Goal: Task Accomplishment & Management: Manage account settings

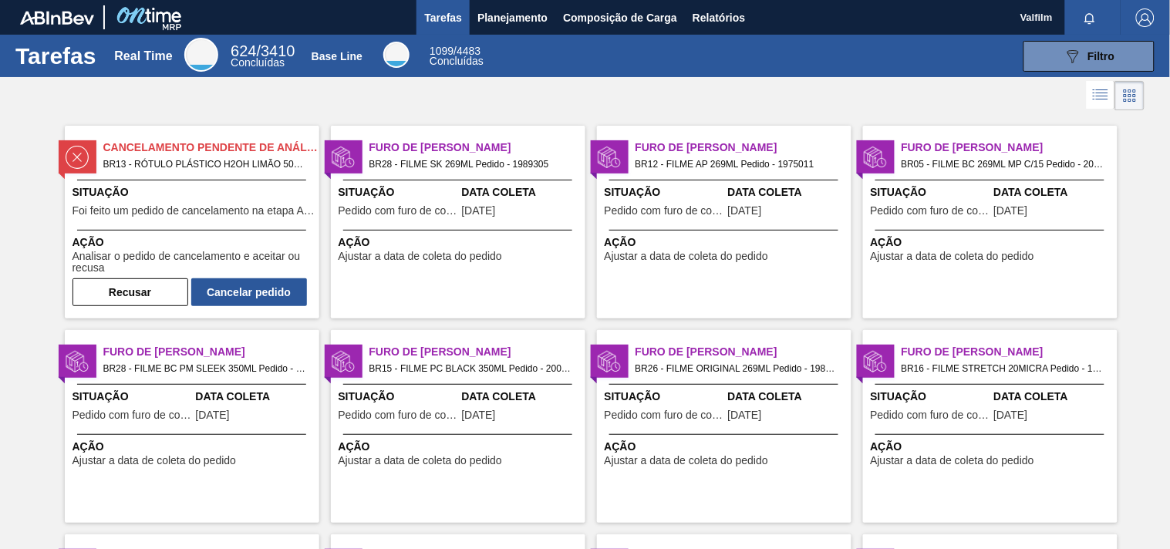
click at [398, 140] on span "Furo de Coleta" at bounding box center [477, 148] width 216 height 16
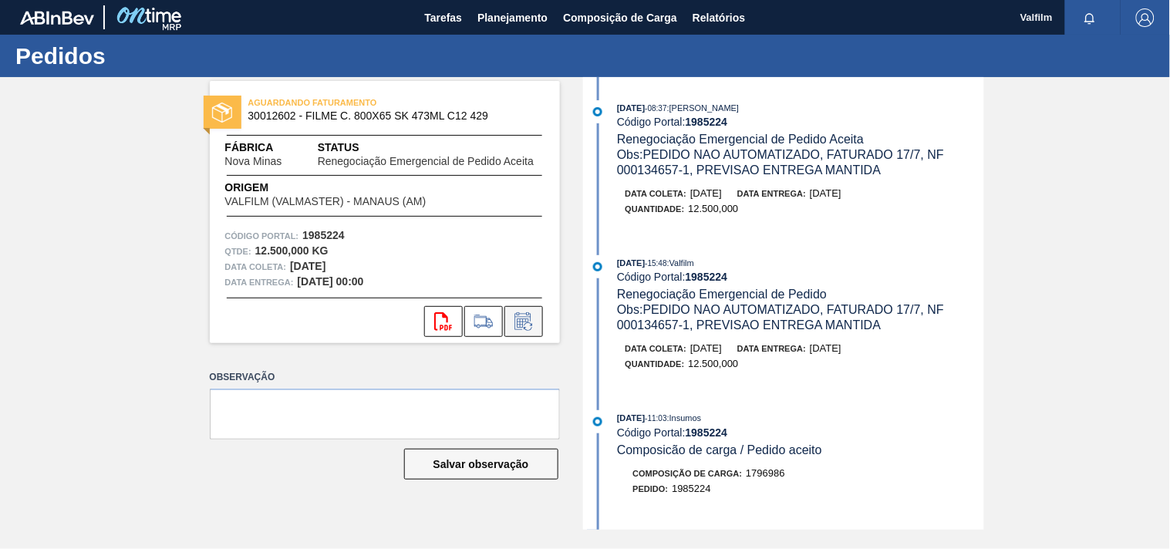
click at [520, 318] on icon at bounding box center [523, 321] width 25 height 19
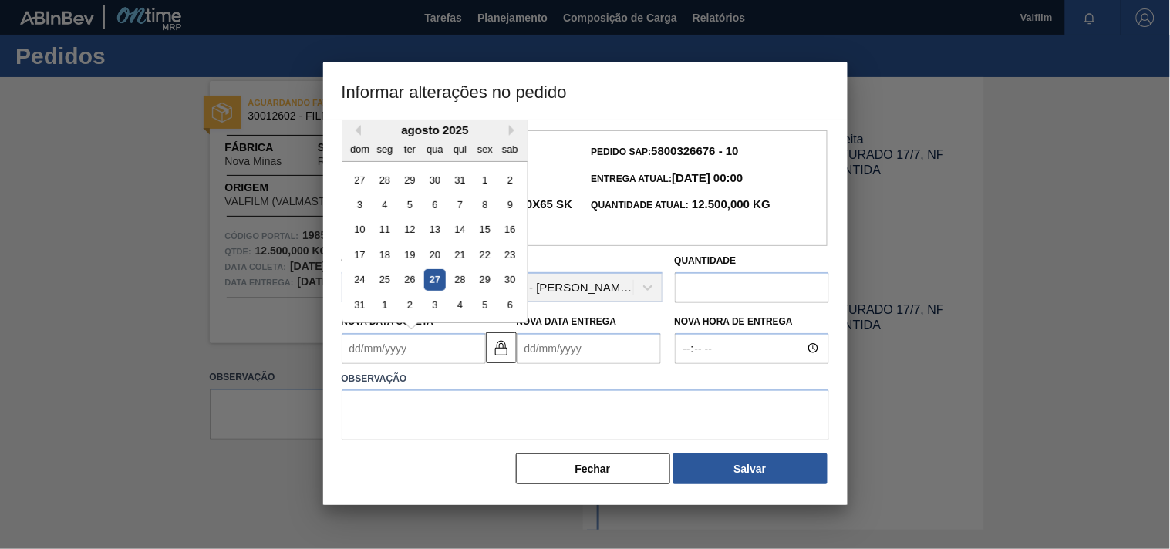
click at [415, 352] on Coleta1985224 "Nova Data Coleta" at bounding box center [414, 348] width 144 height 31
type Coleta1985224 "0"
type Entrega1985224 "31/01/2000"
type Coleta1985224 "01"
type Entrega1985224 "31/08/2025"
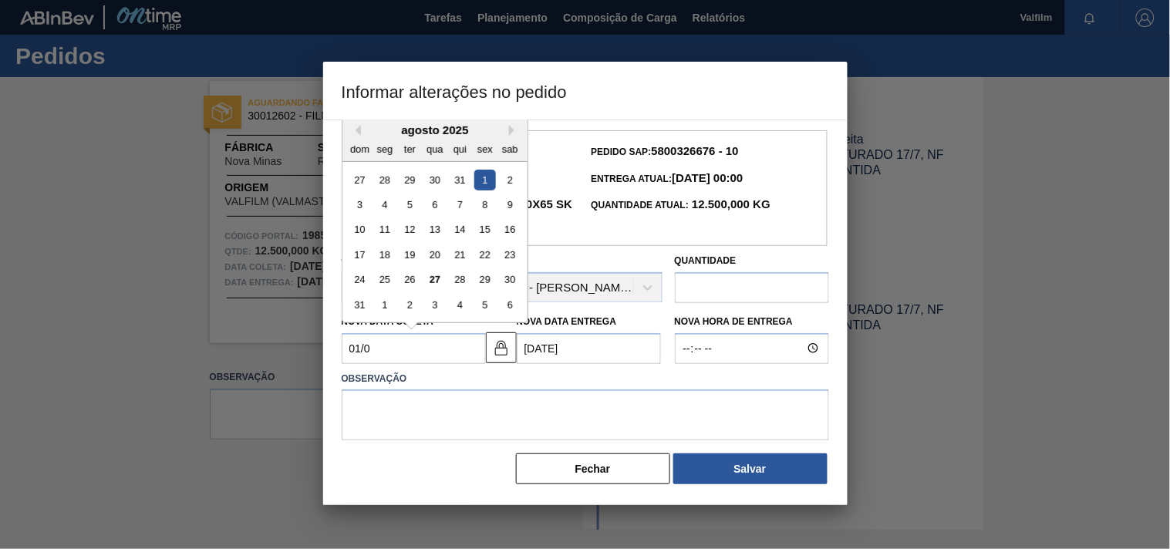
type Coleta1985224 "01/09"
type Entrega1985224 "01/10/2025"
drag, startPoint x: 384, startPoint y: 178, endPoint x: 470, endPoint y: 305, distance: 153.7
click at [383, 183] on div "1" at bounding box center [384, 179] width 21 height 21
type Coleta1985224 "[DATE]"
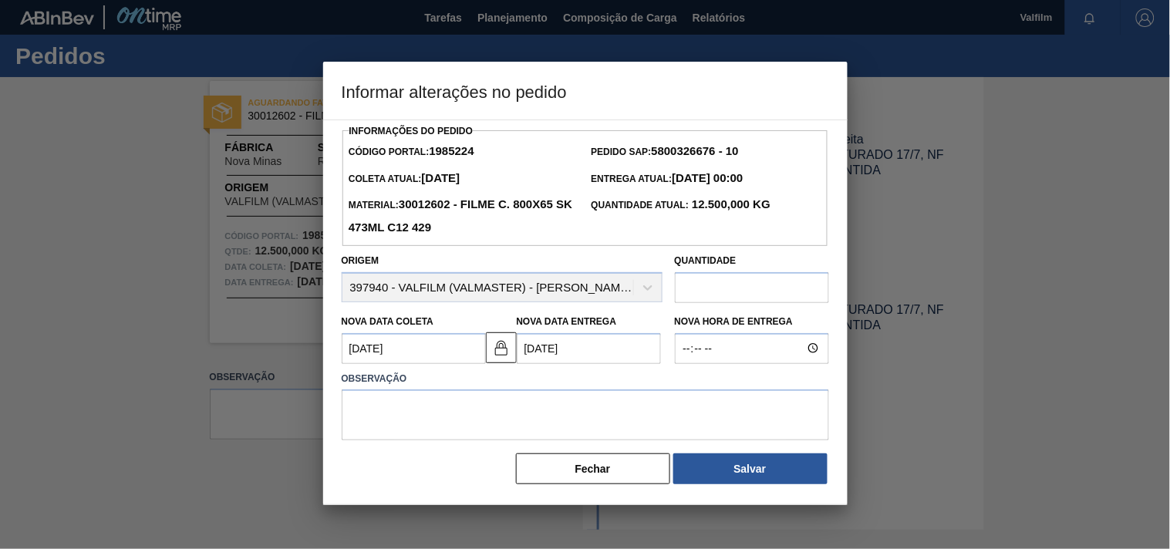
drag, startPoint x: 503, startPoint y: 352, endPoint x: 529, endPoint y: 353, distance: 25.5
click at [504, 353] on img at bounding box center [501, 347] width 19 height 19
click at [561, 351] on Entrega1985224 "01/10/2025" at bounding box center [589, 348] width 144 height 31
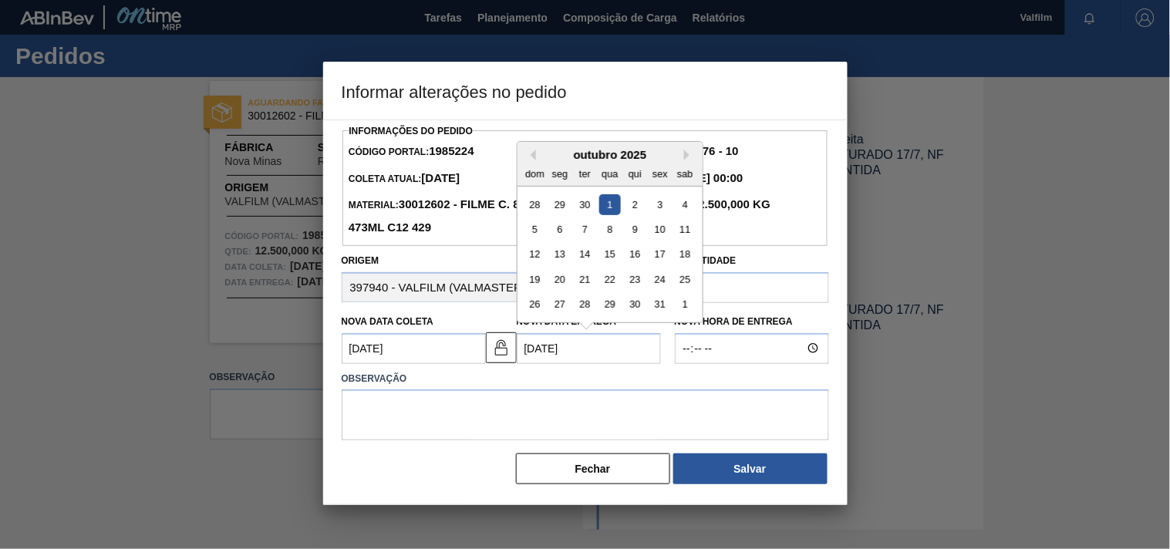
type Entrega1985224 "01/10/20025"
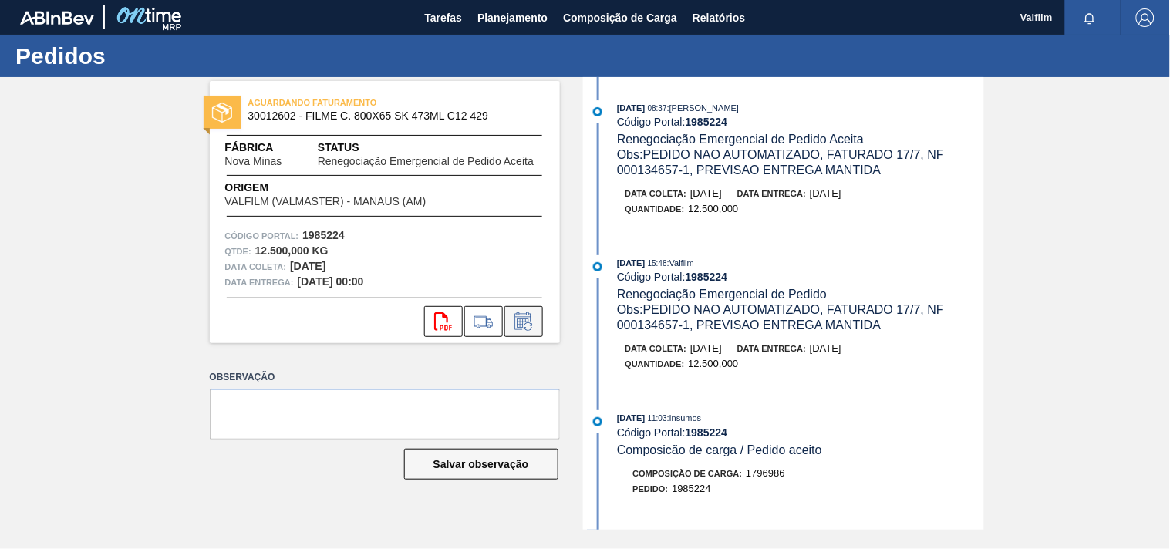
click at [525, 326] on icon at bounding box center [523, 321] width 25 height 19
click at [528, 327] on icon at bounding box center [523, 321] width 25 height 19
click at [529, 326] on icon at bounding box center [523, 321] width 25 height 19
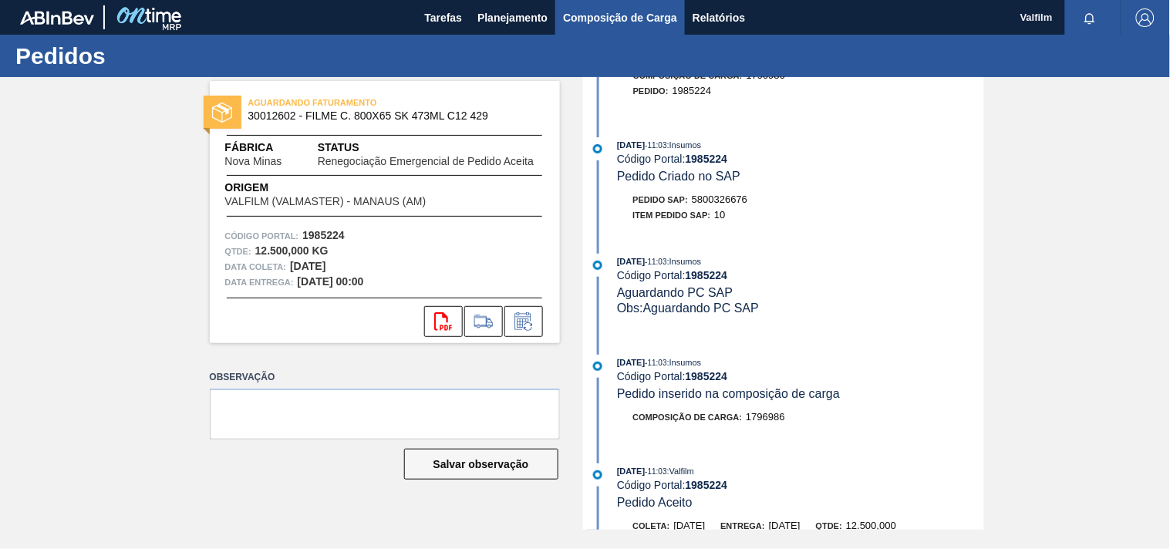
scroll to position [428, 0]
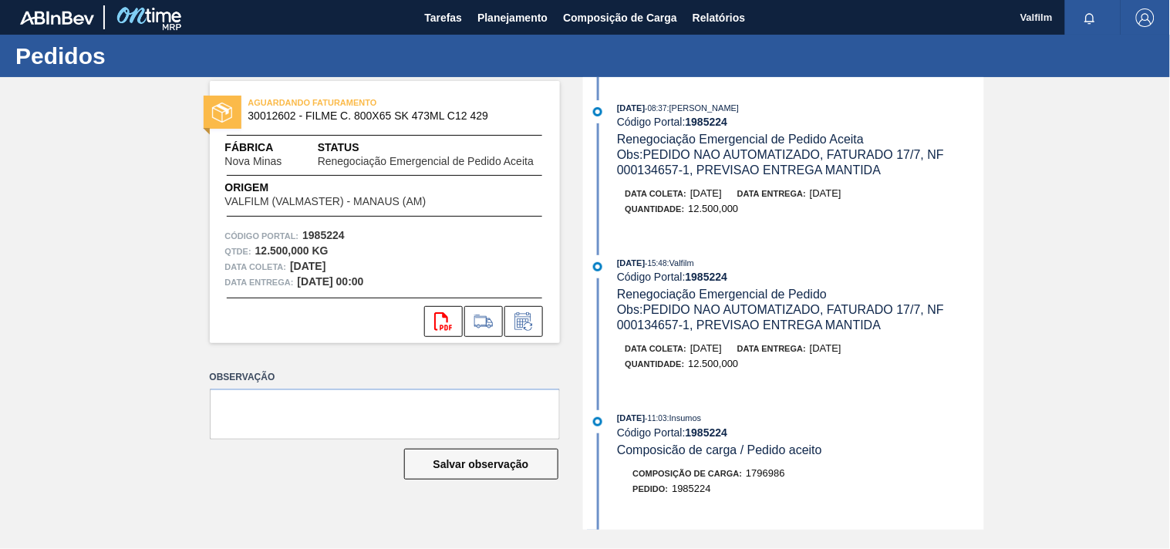
drag, startPoint x: 355, startPoint y: 356, endPoint x: 412, endPoint y: 355, distance: 57.1
click at [355, 355] on div "AGUARDANDO FATURAMENTO 30012602 - FILME C. 800X65 SK 473ML C12 429 Fábrica Nova…" at bounding box center [373, 303] width 373 height 453
click at [521, 327] on icon at bounding box center [523, 322] width 12 height 9
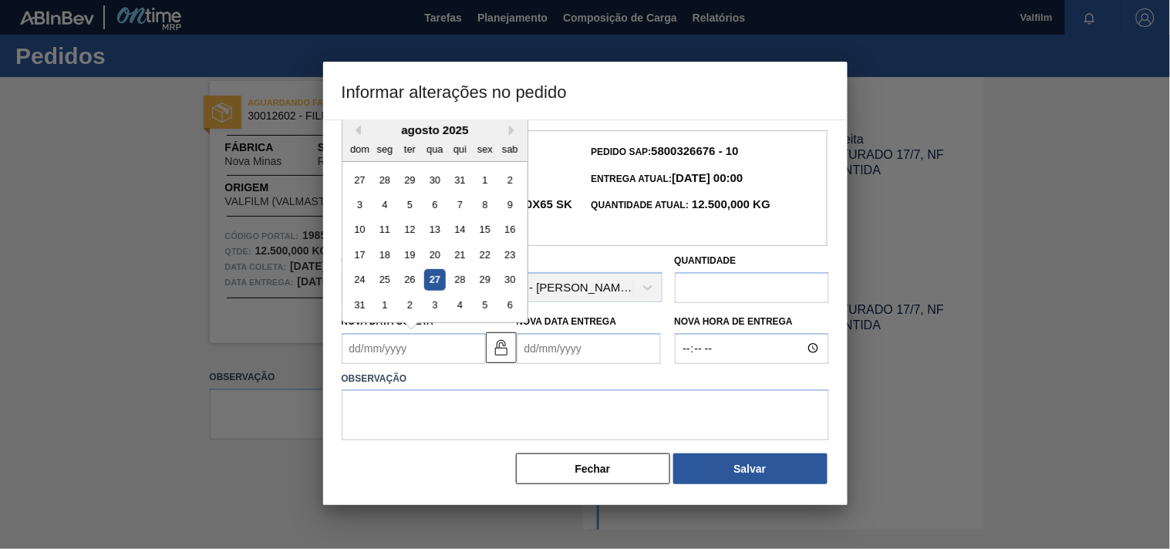
click at [397, 345] on Coleta1985224 "Nova Data Coleta" at bounding box center [414, 348] width 144 height 31
type Coleta1985224 "[DATE]"
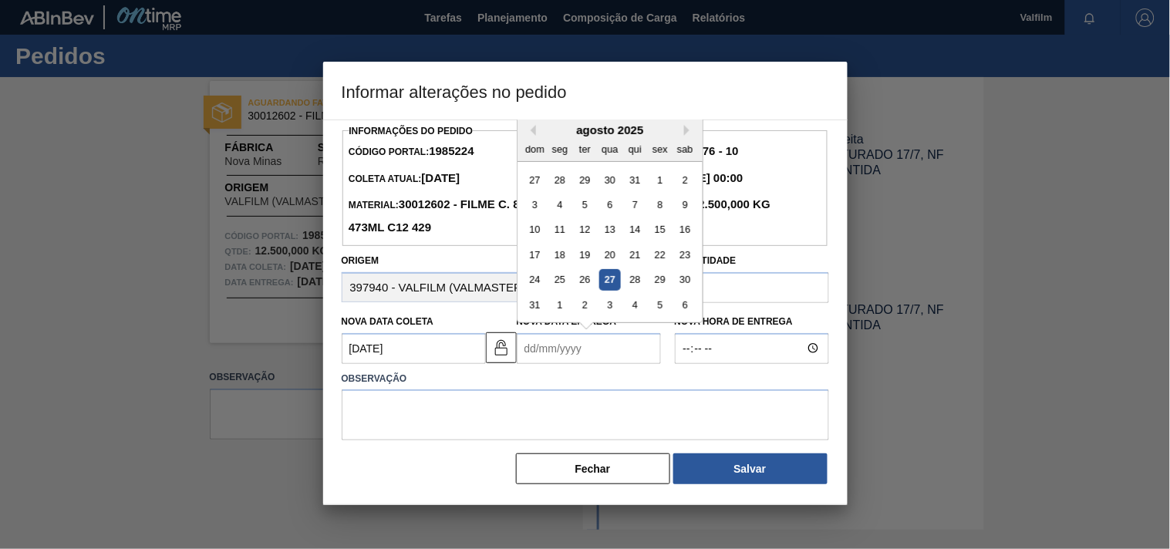
drag, startPoint x: 555, startPoint y: 358, endPoint x: 566, endPoint y: 384, distance: 28.3
click at [556, 360] on Entrega1985224 "Nova Data Entrega" at bounding box center [589, 348] width 144 height 31
click at [567, 182] on div "1" at bounding box center [559, 179] width 21 height 21
type Entrega1985224 "[DATE]"
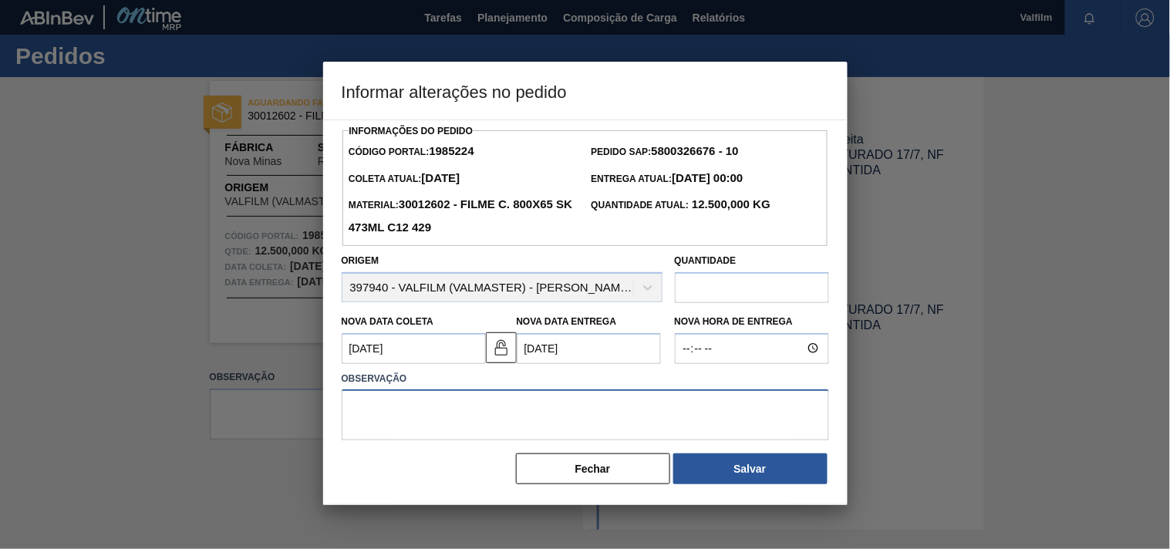
click at [405, 405] on textarea at bounding box center [585, 414] width 487 height 51
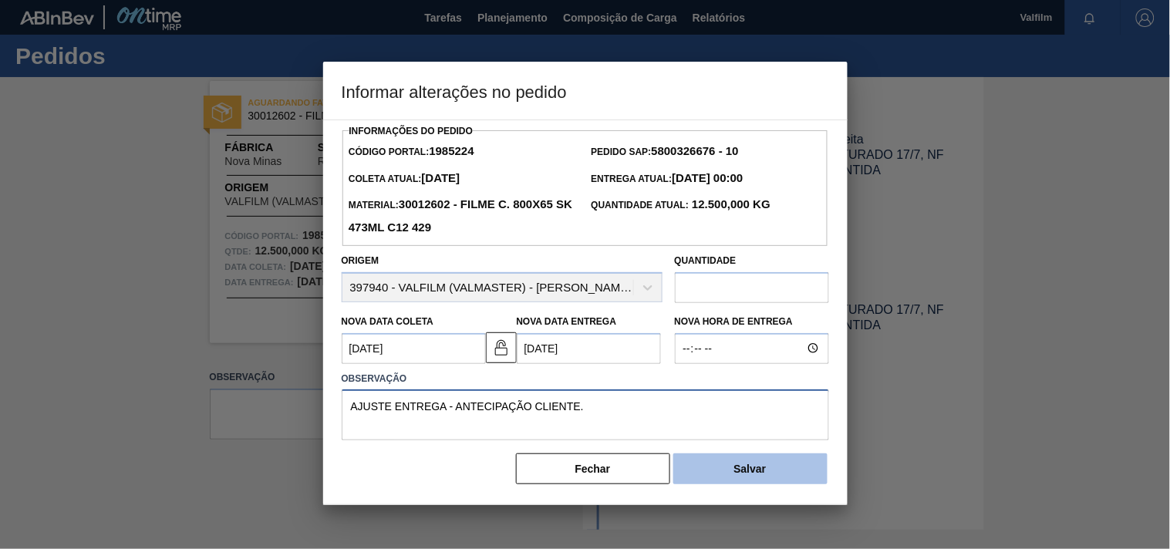
type textarea "AJUSTE ENTREGA - ANTECIPAÇÃO CLIENTE."
click at [753, 478] on button "Salvar" at bounding box center [750, 468] width 154 height 31
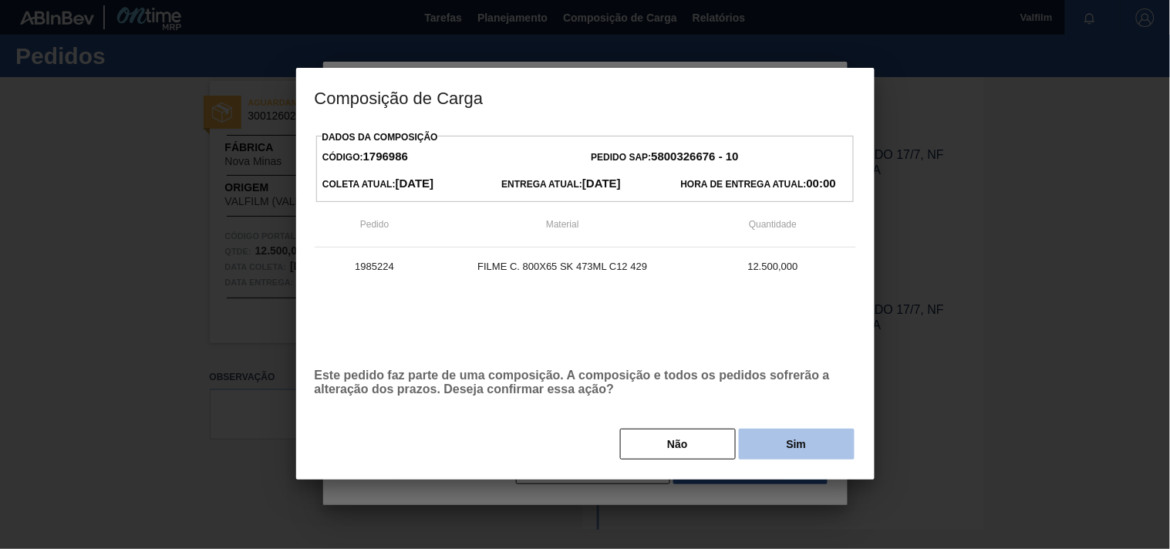
click at [813, 443] on button "Sim" at bounding box center [797, 444] width 116 height 31
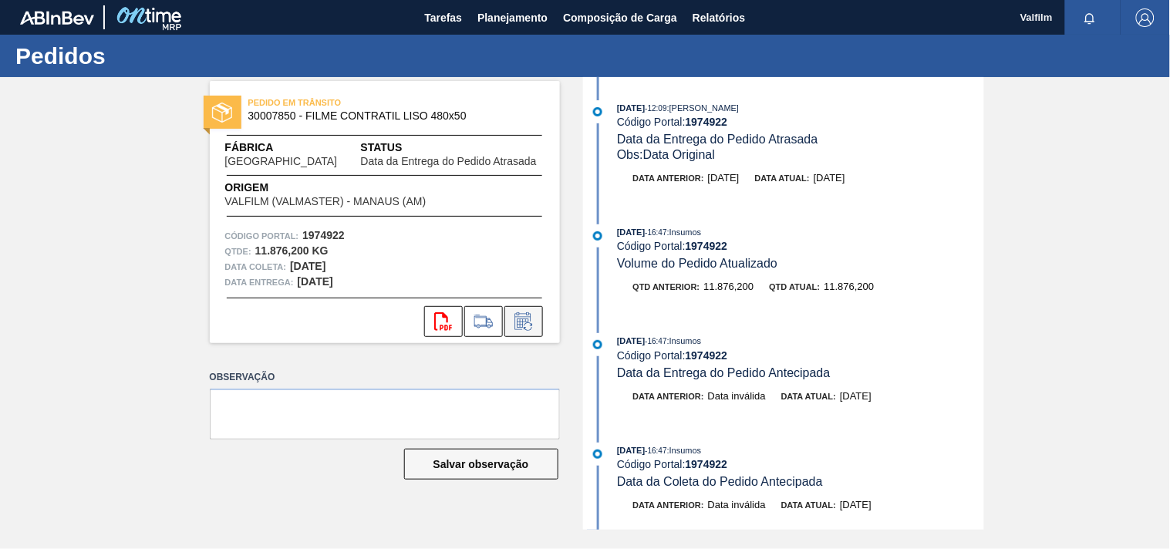
click at [534, 326] on icon at bounding box center [523, 321] width 25 height 19
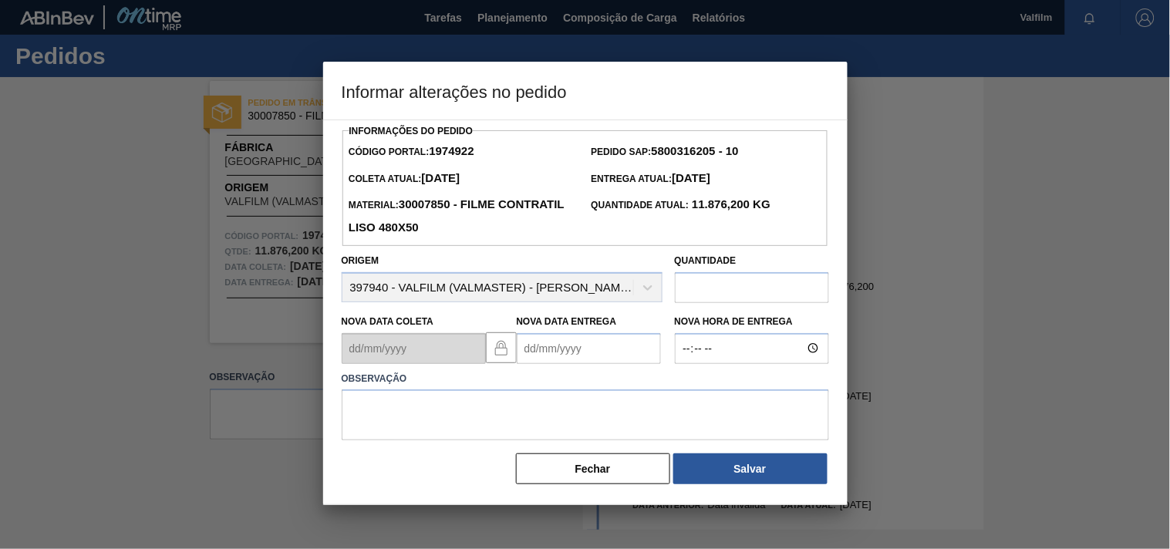
click at [530, 347] on Entrega1974922 "Nova Data Entrega" at bounding box center [589, 348] width 144 height 31
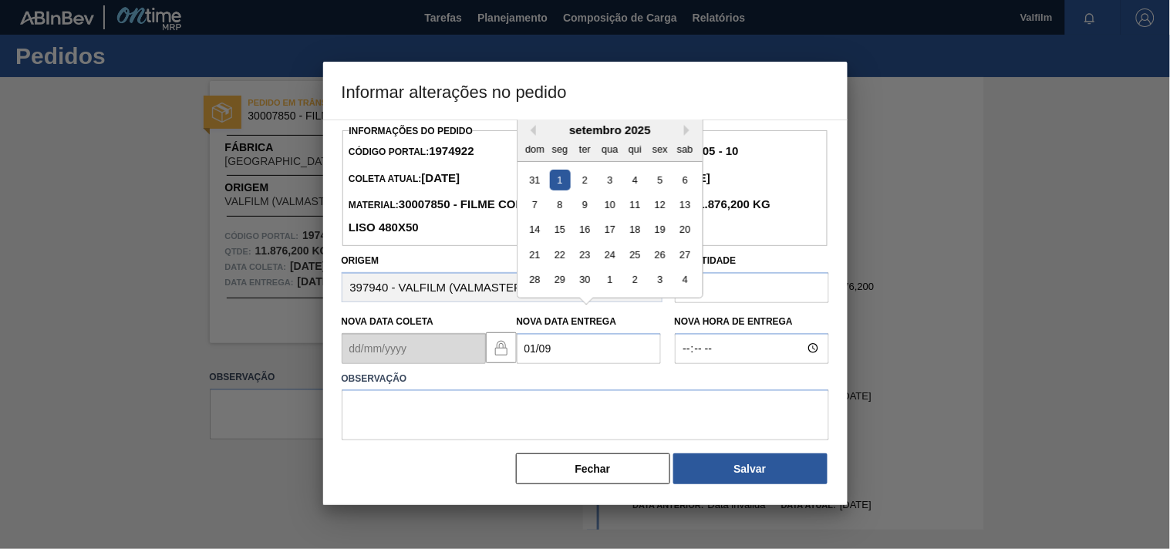
click at [560, 187] on div "1" at bounding box center [559, 179] width 21 height 21
type Entrega1974922 "01/09/2025"
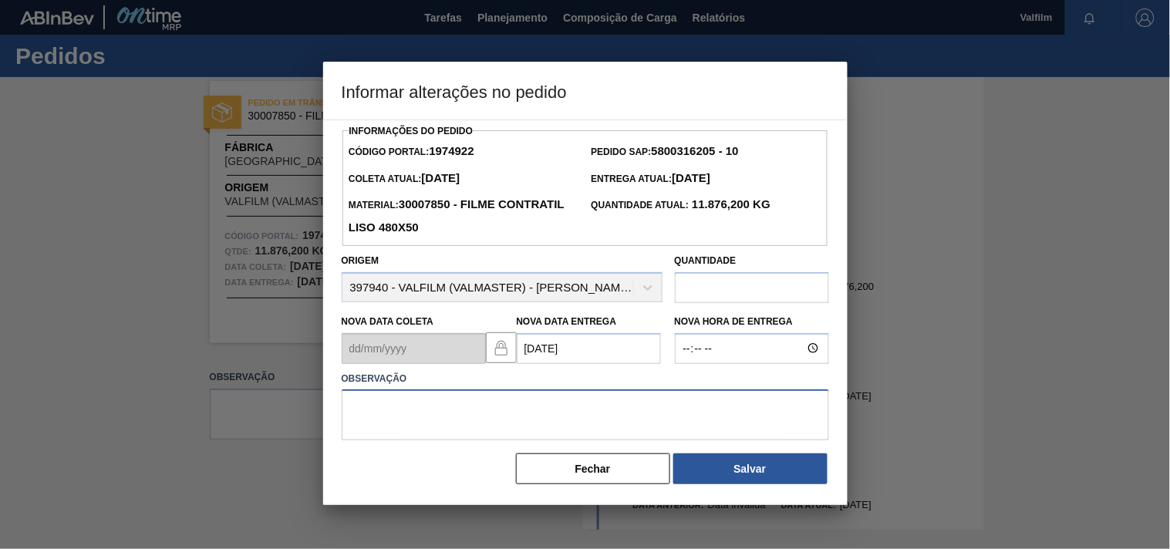
click at [394, 421] on textarea at bounding box center [585, 414] width 487 height 51
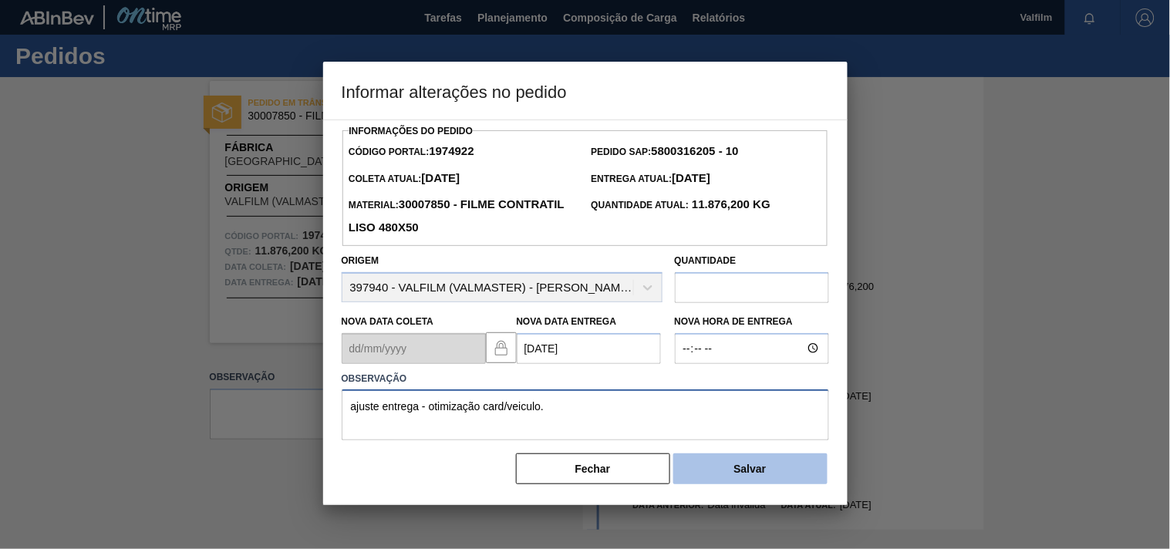
type textarea "ajuste entrega - otimização card/veiculo."
click at [746, 475] on button "Salvar" at bounding box center [750, 468] width 154 height 31
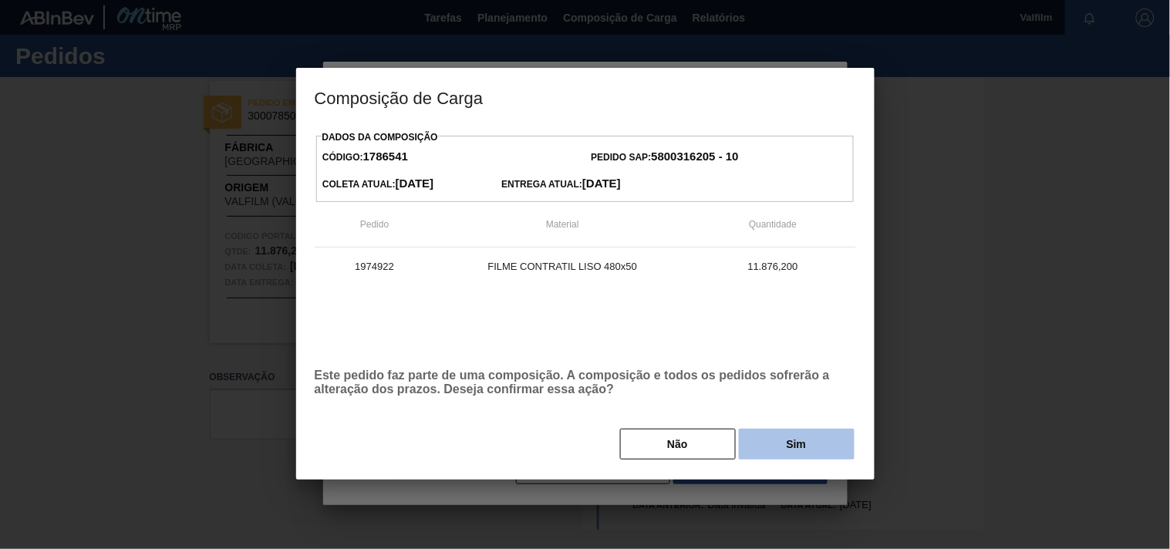
click at [789, 444] on button "Sim" at bounding box center [797, 444] width 116 height 31
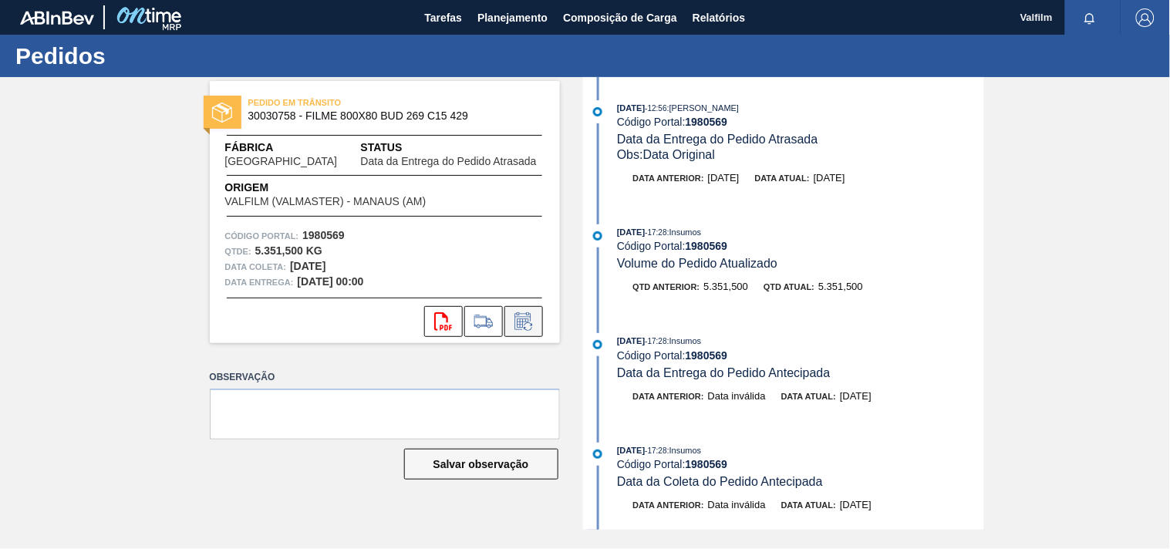
click at [525, 317] on icon at bounding box center [522, 321] width 16 height 18
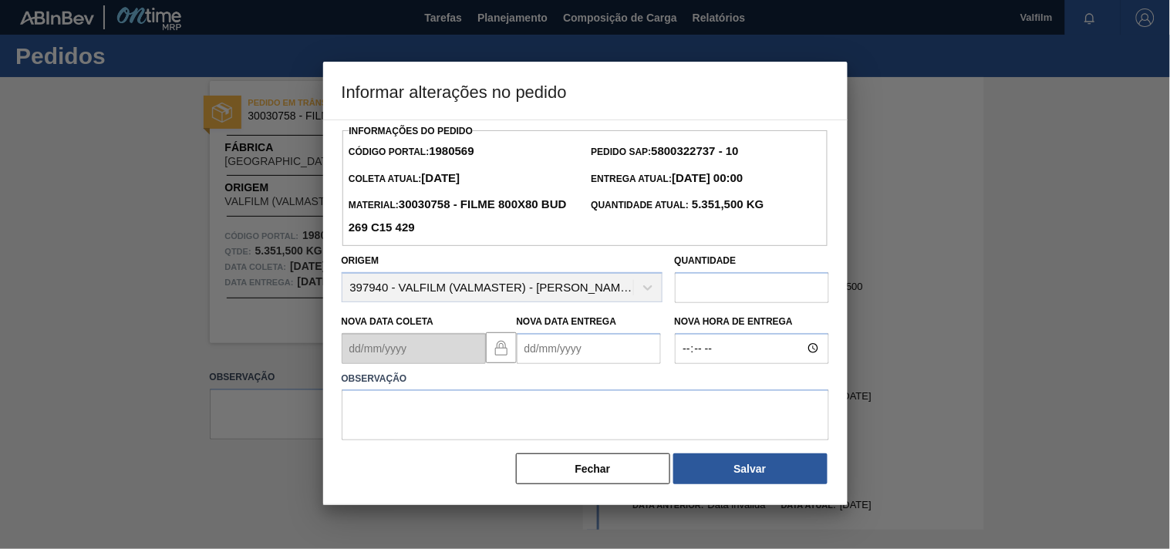
click at [538, 348] on Entrega1980569 "Nova Data Entrega" at bounding box center [589, 348] width 144 height 31
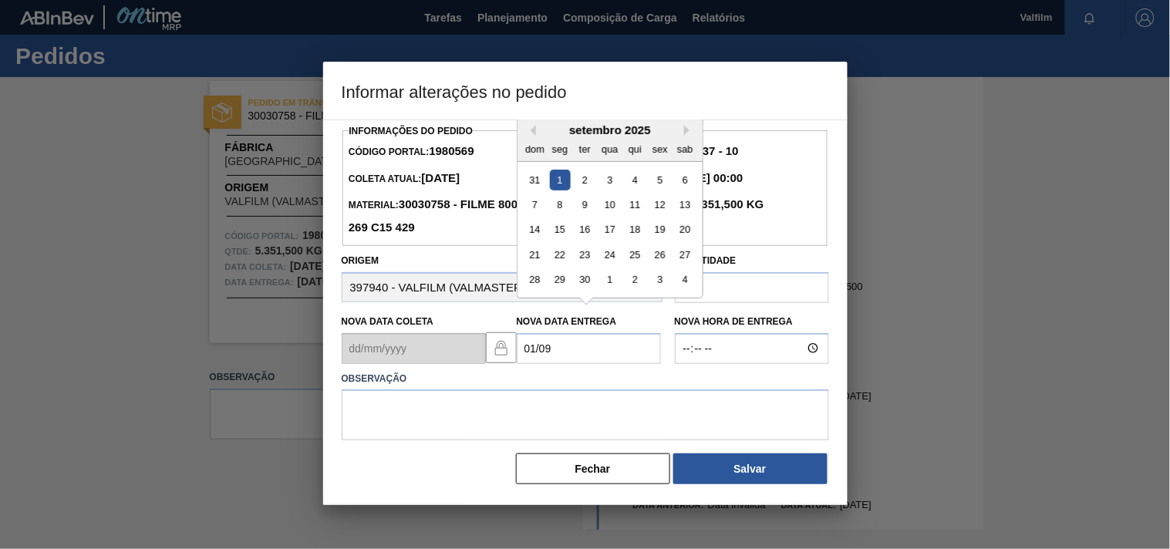
click at [561, 190] on div "1" at bounding box center [559, 179] width 21 height 21
type Entrega1980569 "01/09/2025"
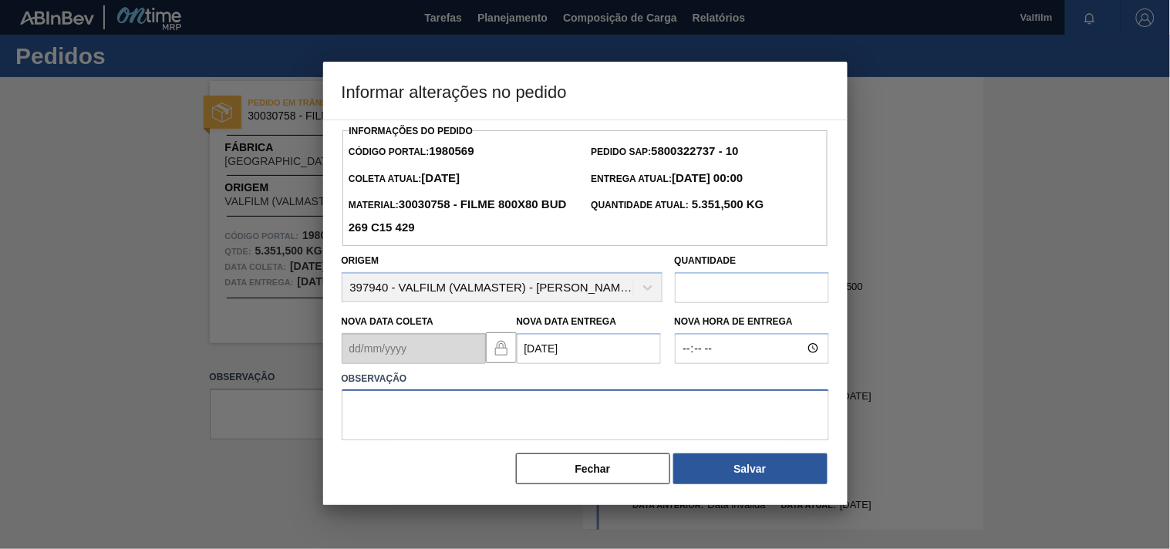
click at [374, 424] on textarea at bounding box center [585, 414] width 487 height 51
click at [455, 412] on textarea "antecipação cliente" at bounding box center [585, 414] width 487 height 51
click at [578, 409] on textarea "ajuste entrega - antecipação cliente" at bounding box center [585, 414] width 487 height 51
type textarea "ajuste entrega - antecipação cliente."
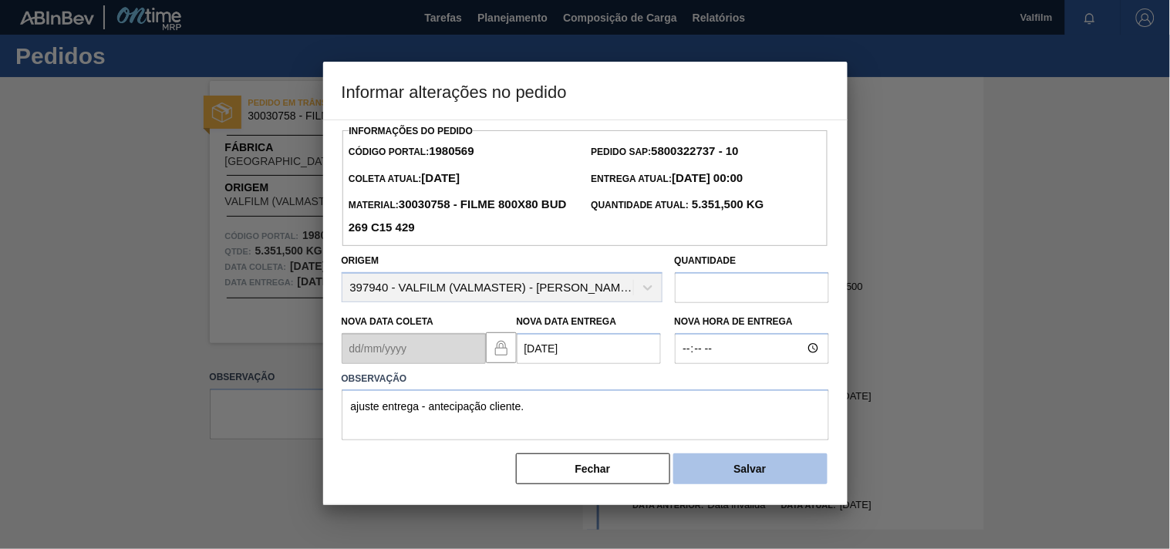
click at [725, 476] on button "Salvar" at bounding box center [750, 468] width 154 height 31
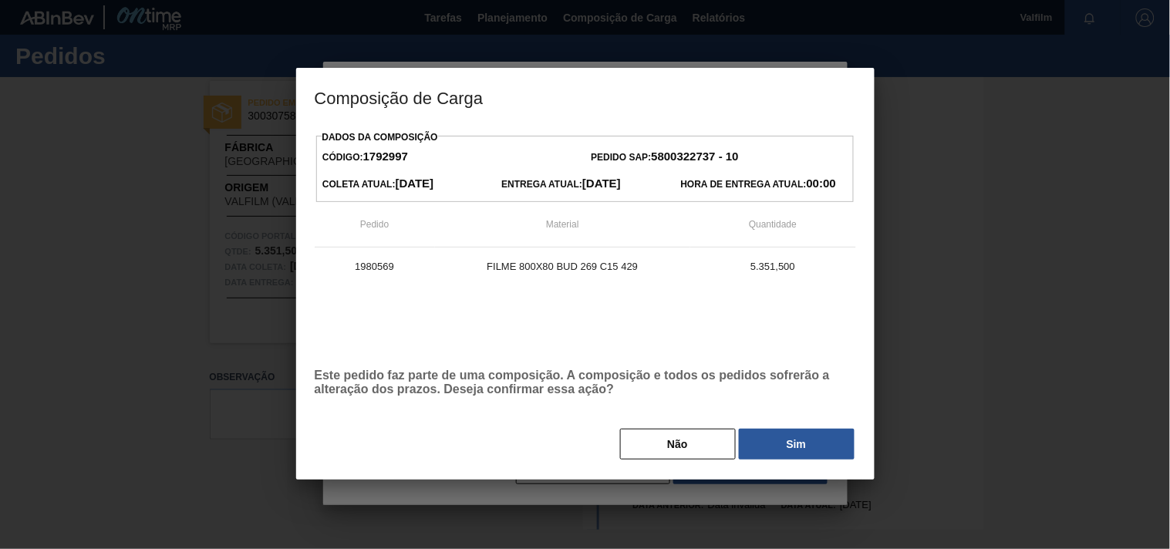
click at [805, 436] on button "Sim" at bounding box center [797, 444] width 116 height 31
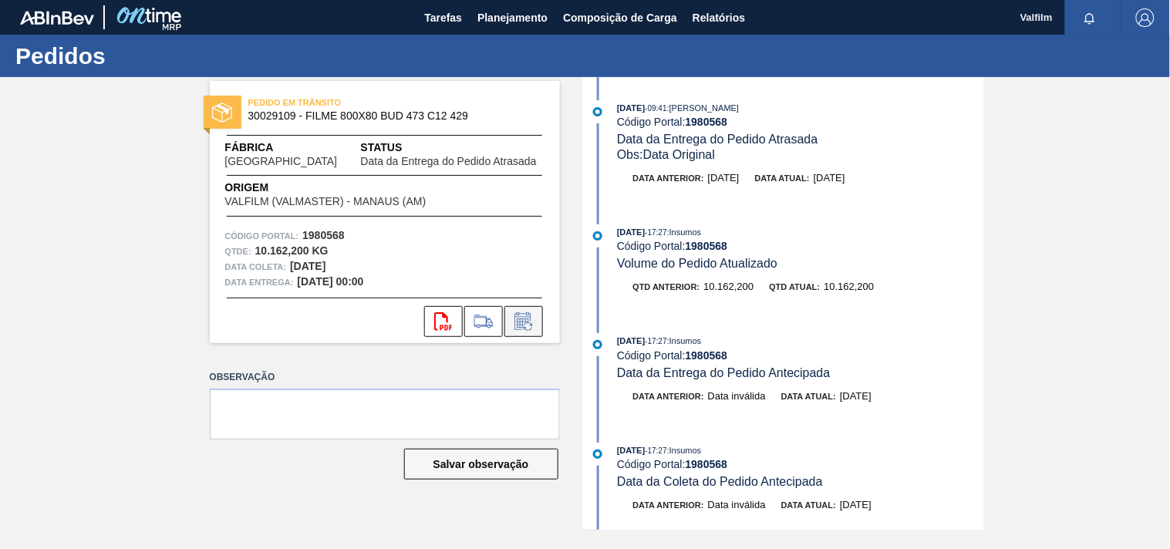
click at [530, 322] on icon at bounding box center [523, 321] width 25 height 19
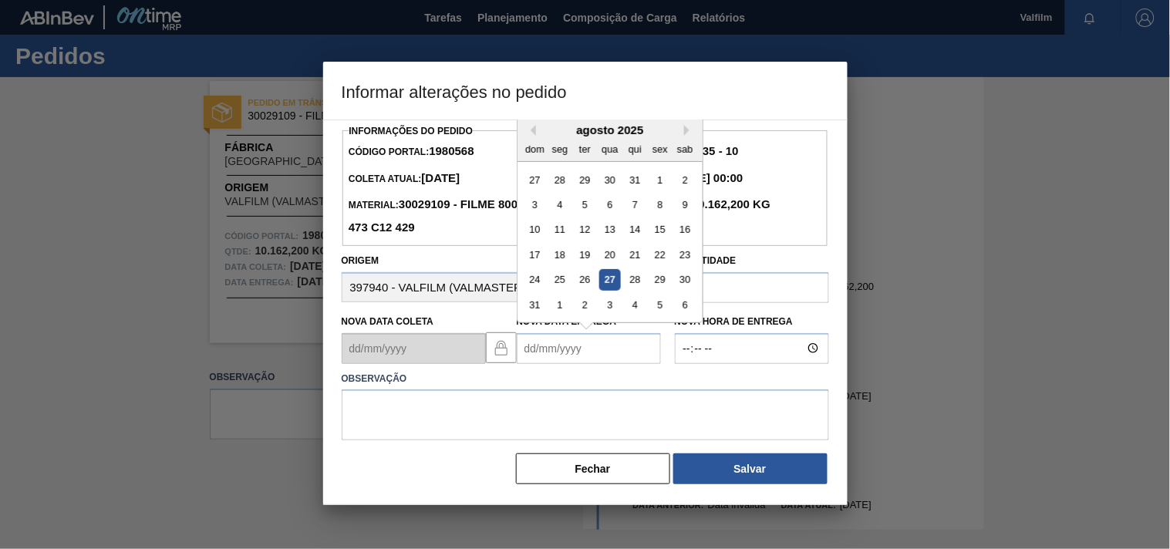
click at [561, 345] on Entrega1980568 "Nova Data Entrega" at bounding box center [589, 348] width 144 height 31
click at [558, 211] on div "8" at bounding box center [559, 204] width 21 height 21
type Entrega1980568 "[DATE]"
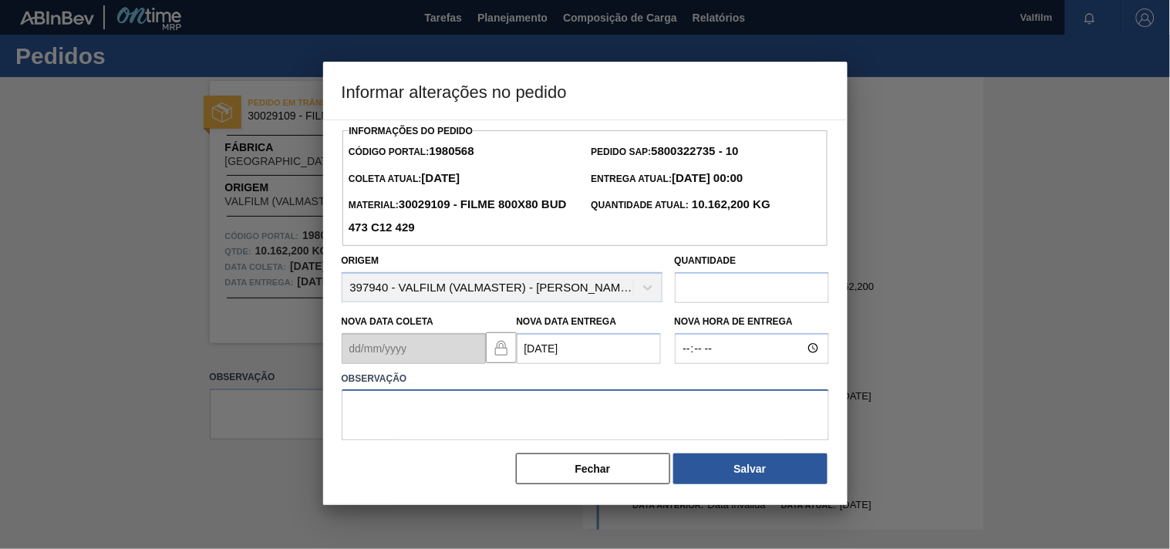
click at [442, 432] on textarea at bounding box center [585, 414] width 487 height 51
drag, startPoint x: 651, startPoint y: 419, endPoint x: 147, endPoint y: 385, distance: 505.3
click at [147, 385] on div "Informar alterações no pedido Informações do Pedido Código Portal: 1980568 Pedi…" at bounding box center [585, 274] width 1170 height 549
type textarea "ajuste entrega - otimização card / veiculo"
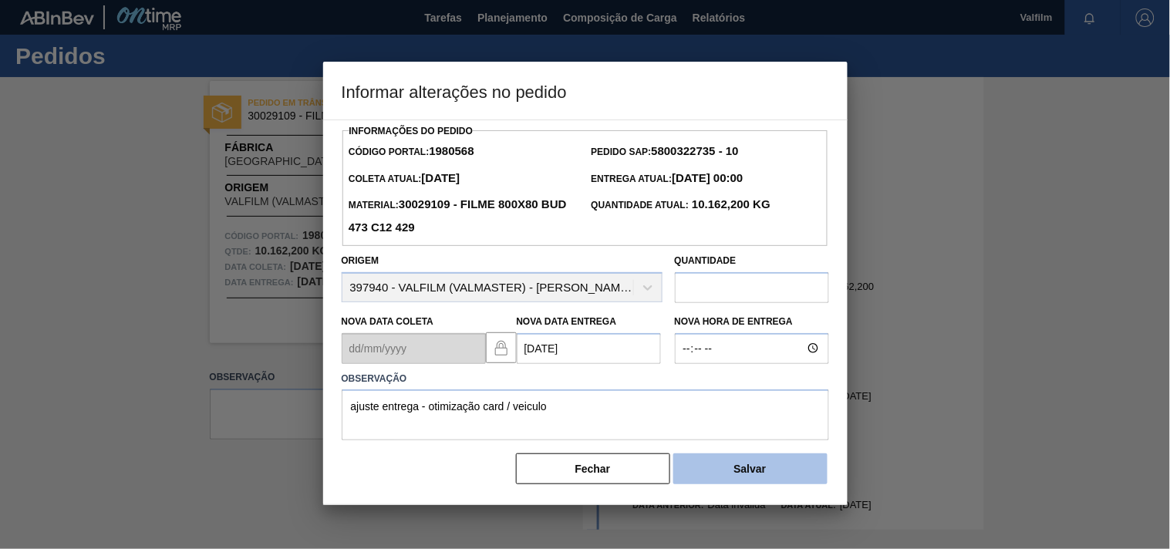
click at [760, 470] on button "Salvar" at bounding box center [750, 468] width 154 height 31
click at [793, 470] on button "Salvar" at bounding box center [750, 468] width 154 height 31
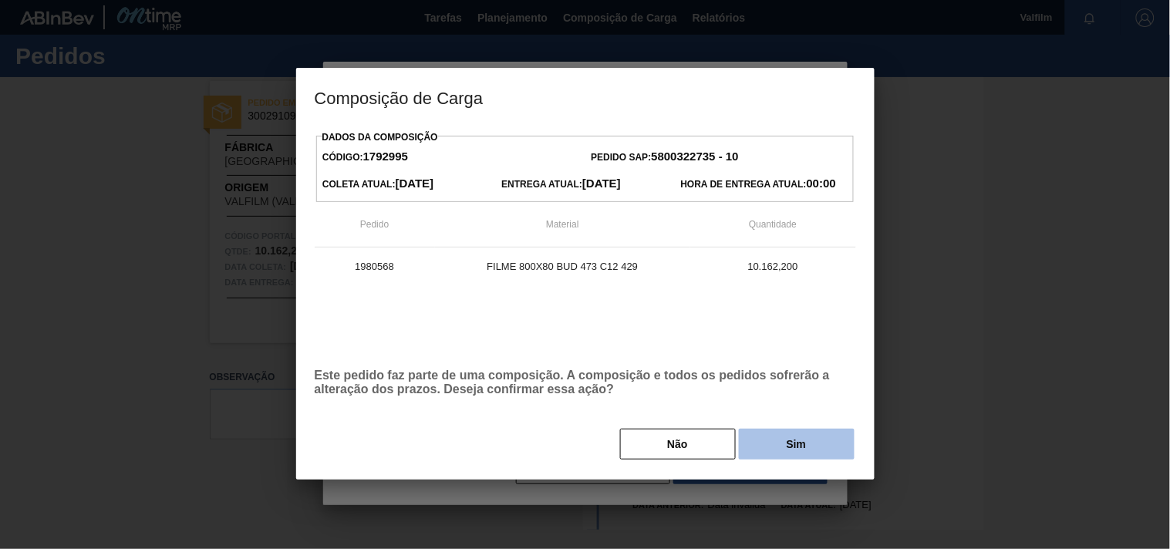
click at [769, 445] on button "Sim" at bounding box center [797, 444] width 116 height 31
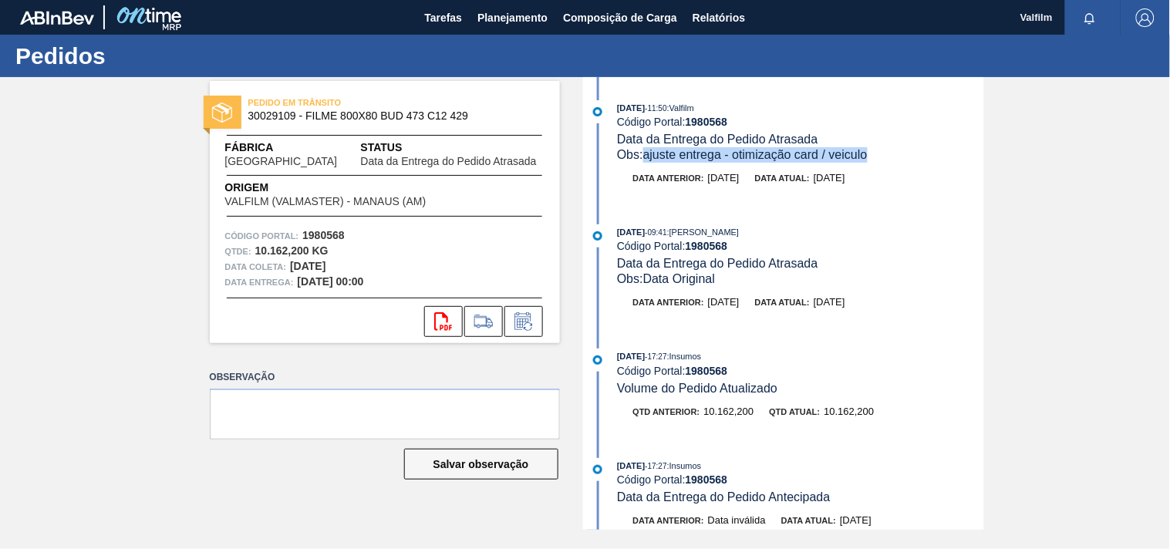
drag, startPoint x: 880, startPoint y: 156, endPoint x: 648, endPoint y: 158, distance: 232.8
click at [648, 158] on div "Obs: ajuste entrega - otimização card / veiculo" at bounding box center [800, 154] width 366 height 15
copy span "ajuste entrega - otimização card / veiculo"
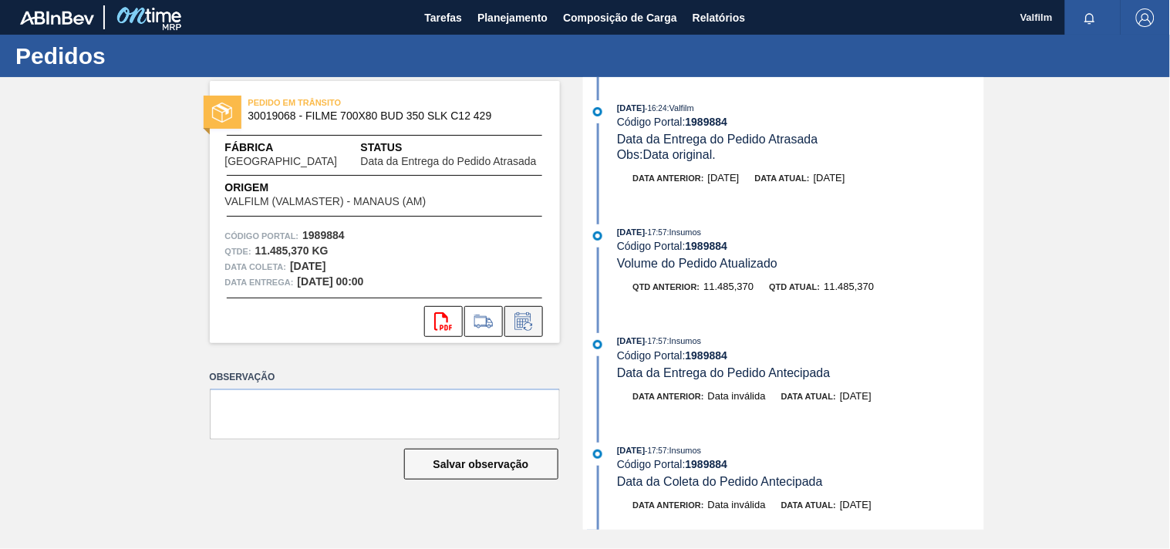
click at [510, 326] on button at bounding box center [523, 321] width 39 height 31
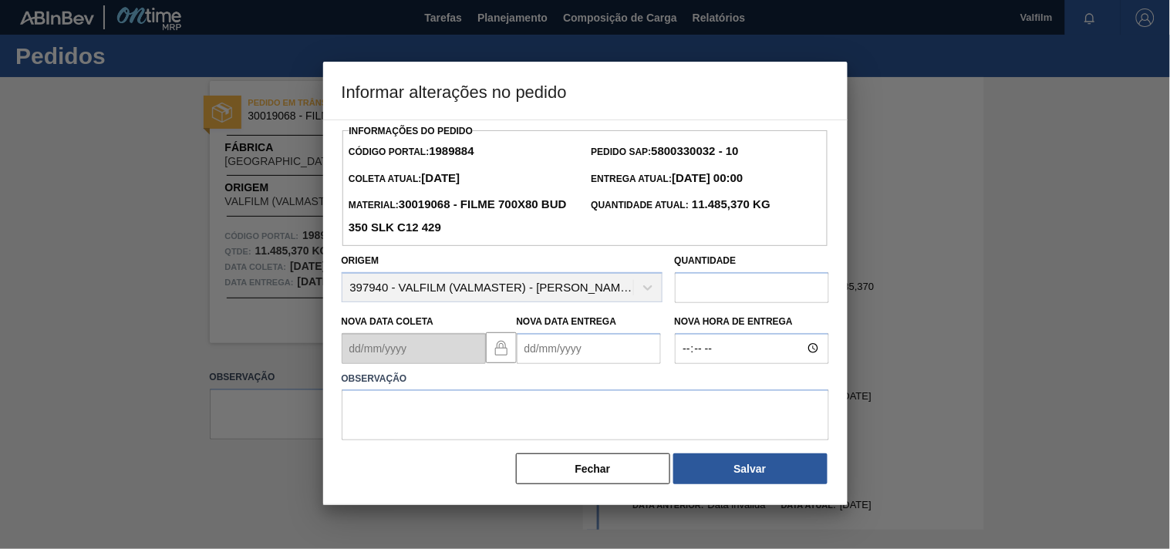
click at [565, 356] on Entrega1989884 "Nova Data Entrega" at bounding box center [589, 348] width 144 height 31
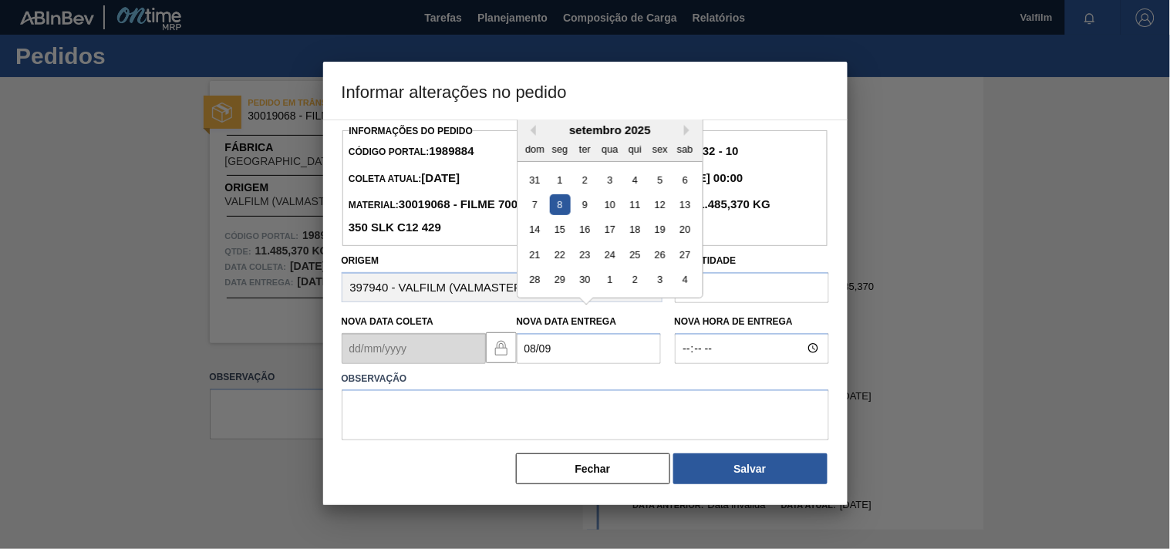
click at [566, 212] on div "8" at bounding box center [559, 204] width 21 height 21
type Entrega1989884 "08/09/2025"
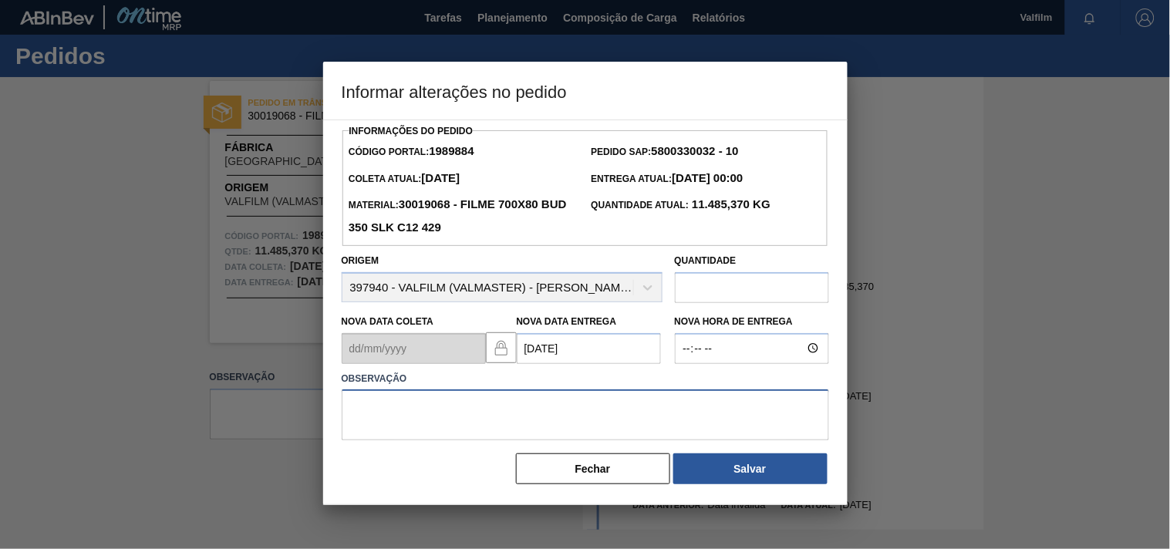
click at [520, 416] on textarea at bounding box center [585, 414] width 487 height 51
paste textarea "ajuste entrega - otimização card / veiculo"
type textarea "ajuste entrega - otimização card / veiculo"
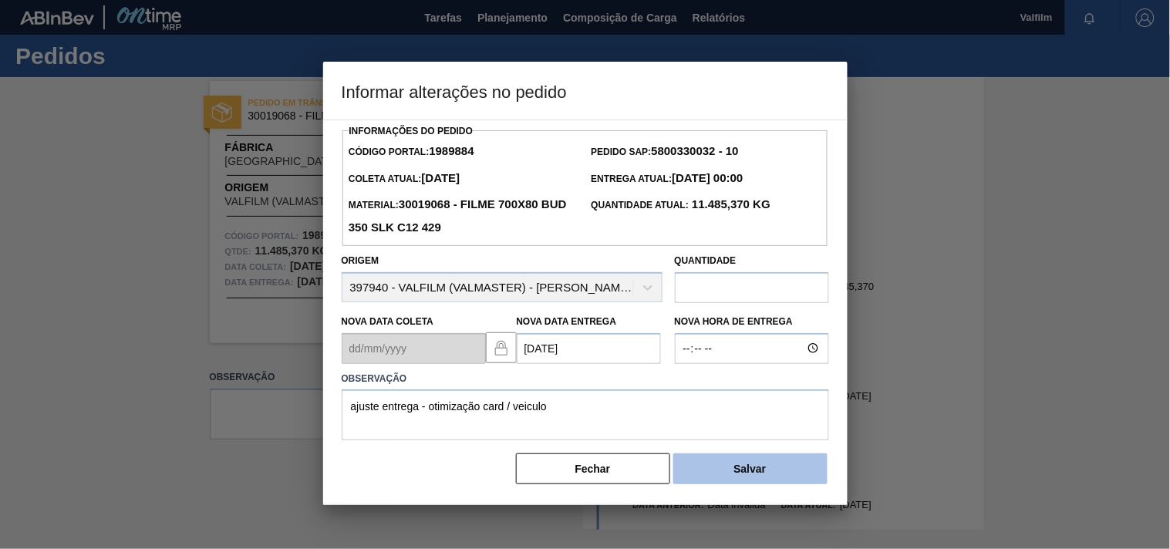
click at [714, 478] on button "Salvar" at bounding box center [750, 468] width 154 height 31
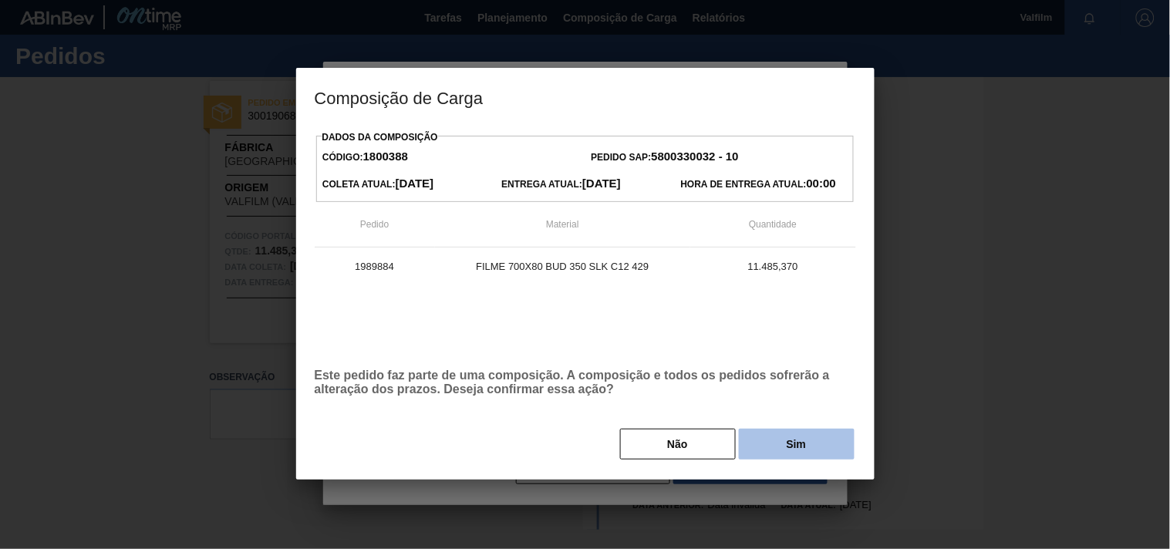
click at [813, 452] on button "Sim" at bounding box center [797, 444] width 116 height 31
